Goal: Find specific page/section: Find specific page/section

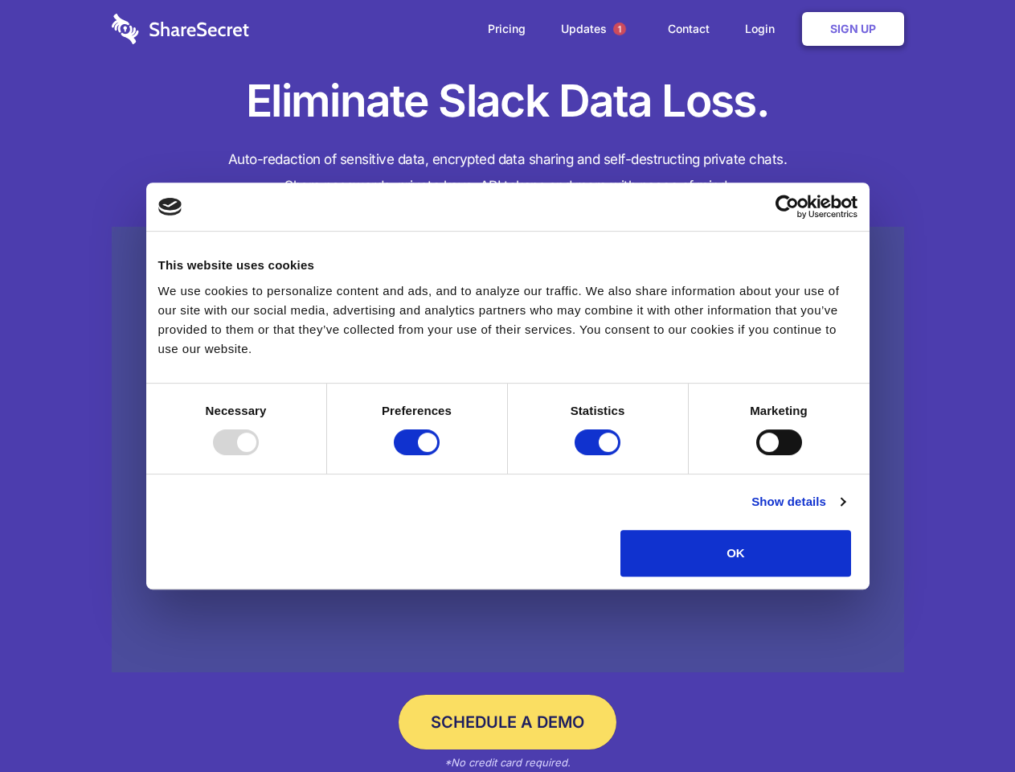
click at [259, 455] on div at bounding box center [236, 442] width 46 height 26
click at [440, 455] on input "Preferences" at bounding box center [417, 442] width 46 height 26
checkbox input "false"
click at [600, 455] on input "Statistics" at bounding box center [598, 442] width 46 height 26
checkbox input "false"
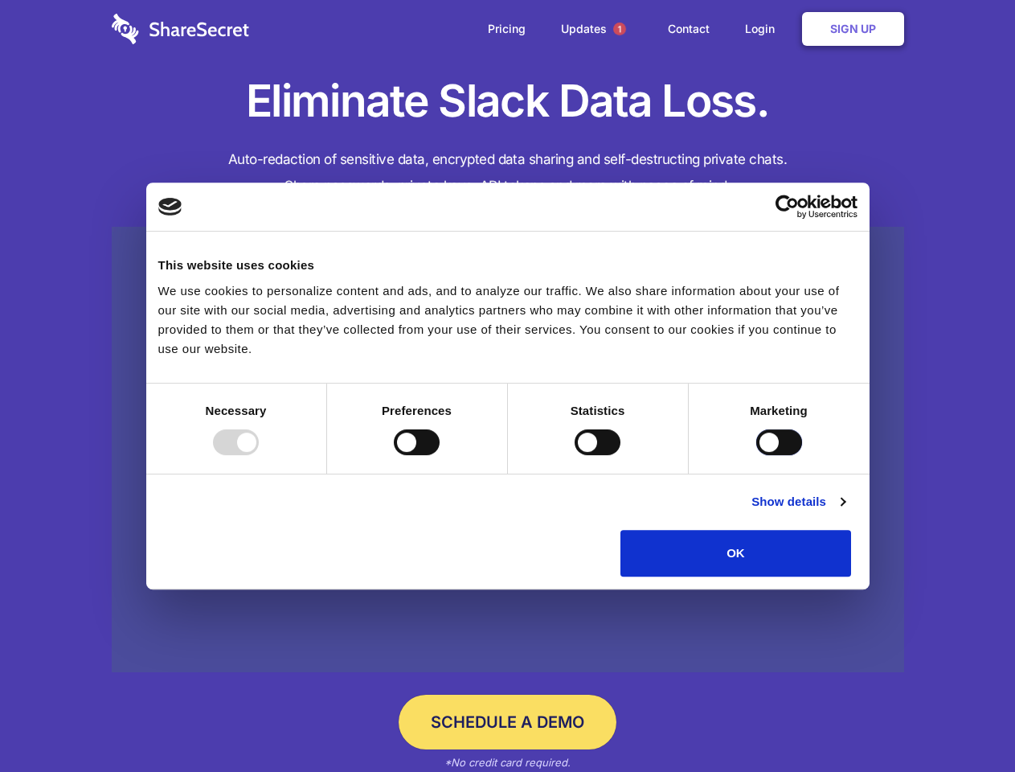
click at [757, 455] on input "Marketing" at bounding box center [780, 442] width 46 height 26
checkbox input "true"
click at [845, 511] on link "Show details" at bounding box center [798, 501] width 93 height 19
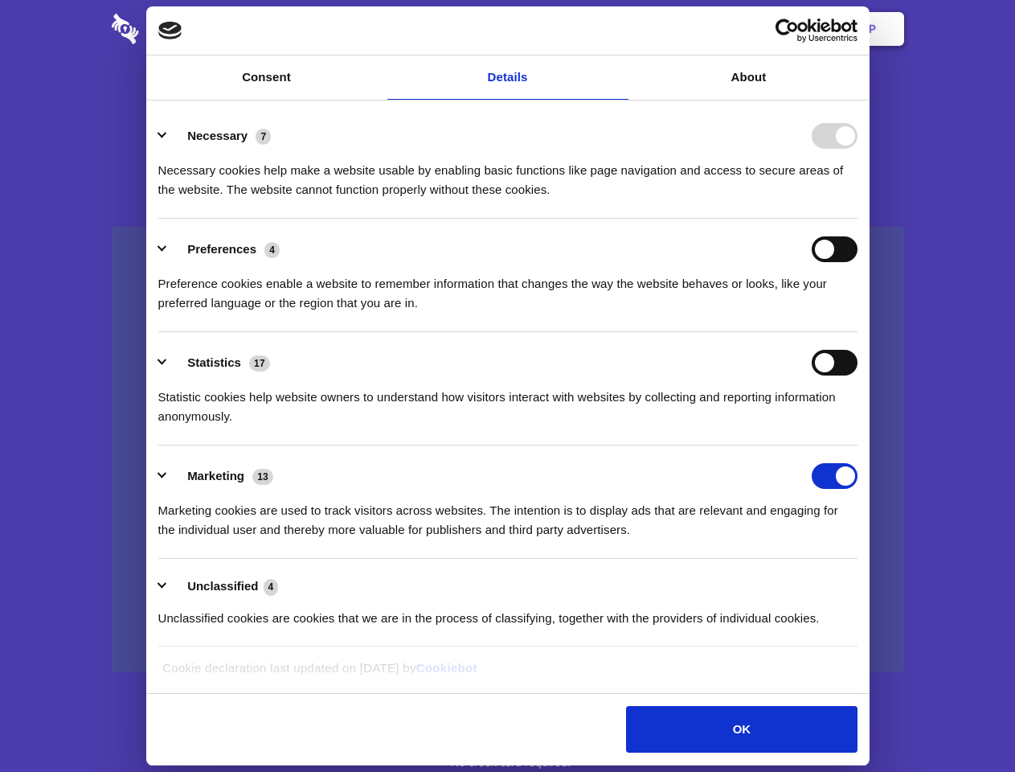
click at [858, 219] on li "Necessary 7 Necessary cookies help make a website usable by enabling basic func…" at bounding box center [508, 161] width 700 height 113
click at [619, 29] on span "1" at bounding box center [619, 29] width 13 height 13
